Goal: Find specific page/section: Find specific page/section

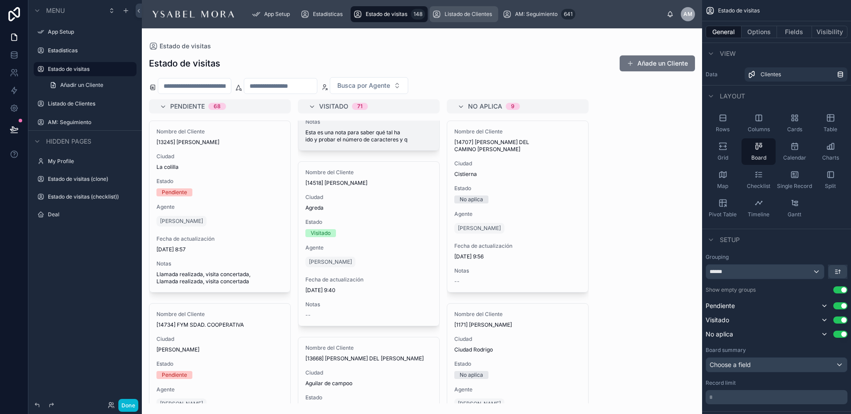
click at [464, 13] on span "Listado de Clientes" at bounding box center [467, 14] width 47 height 7
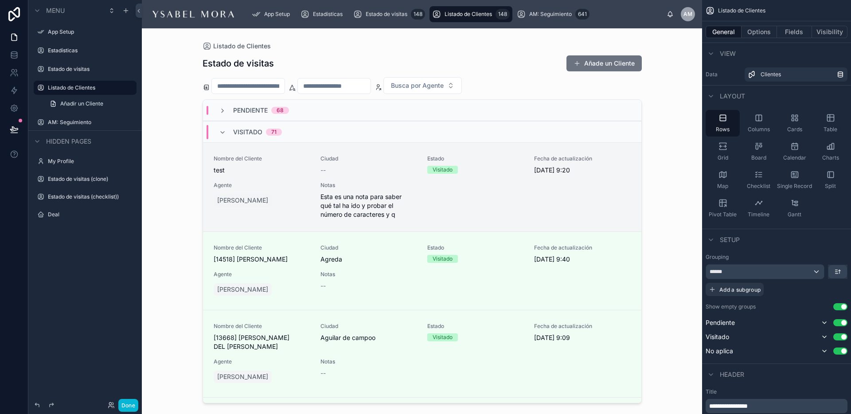
click at [228, 135] on div "Visitado 71" at bounding box center [250, 132] width 63 height 14
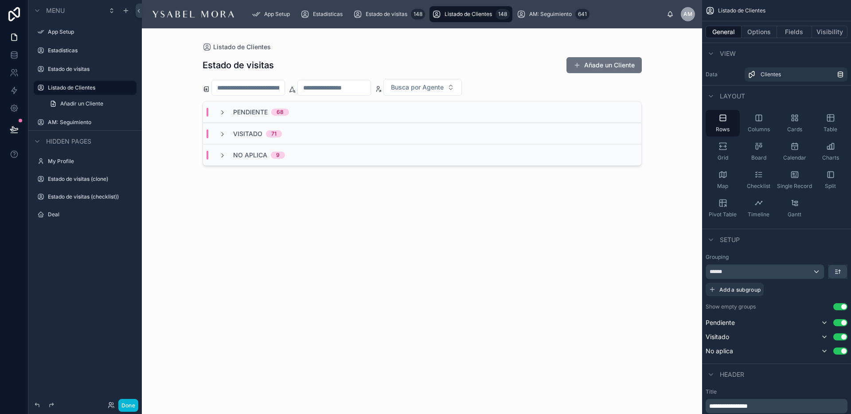
click at [228, 135] on div "Visitado 71" at bounding box center [250, 133] width 63 height 9
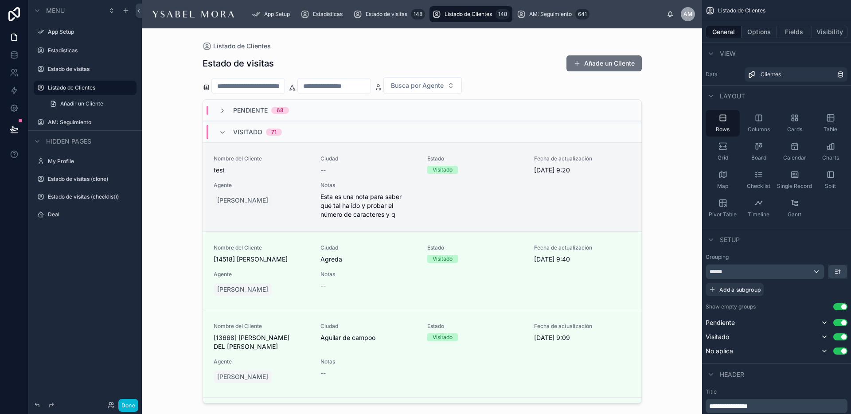
click at [226, 113] on div "Pendiente 68" at bounding box center [254, 110] width 70 height 9
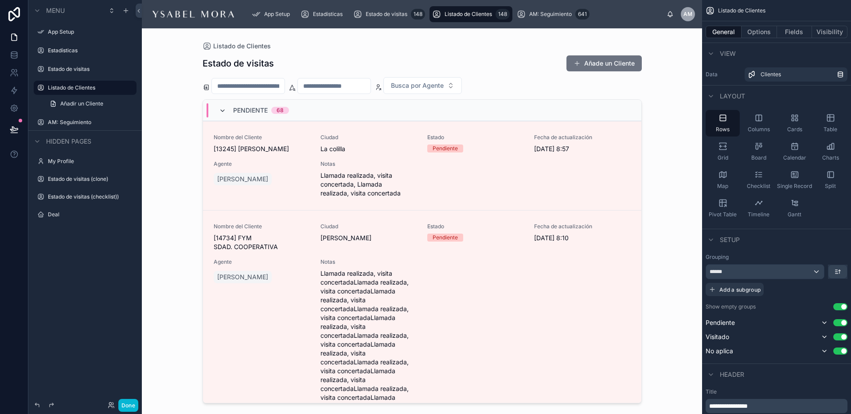
click at [226, 113] on icon at bounding box center [222, 110] width 7 height 7
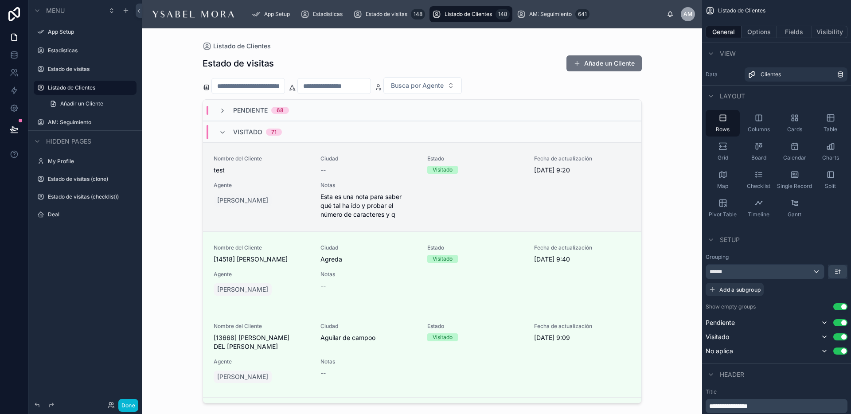
click at [222, 124] on div "Visitado 71" at bounding box center [422, 131] width 438 height 21
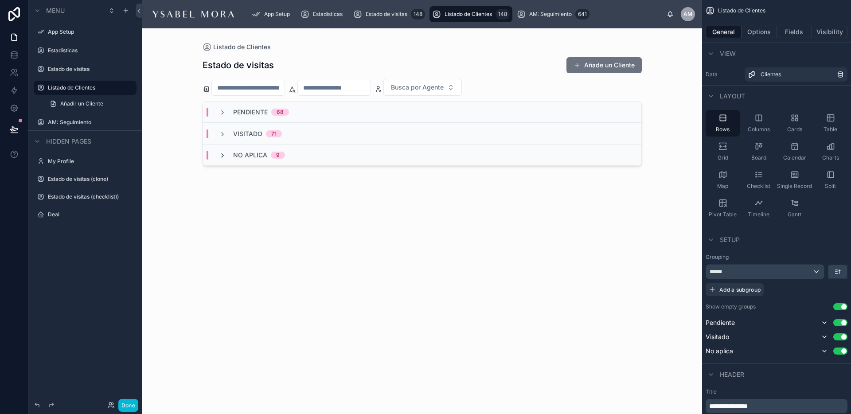
click at [220, 158] on icon at bounding box center [222, 155] width 7 height 7
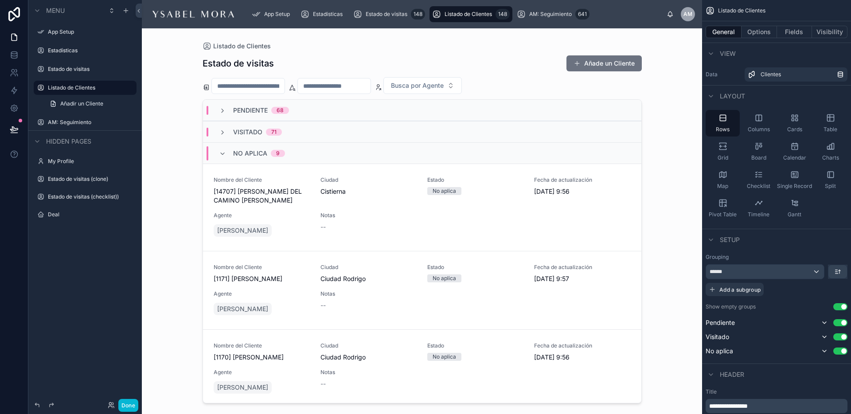
click at [219, 158] on div "No aplica 9" at bounding box center [252, 153] width 66 height 14
